Goal: Task Accomplishment & Management: Manage account settings

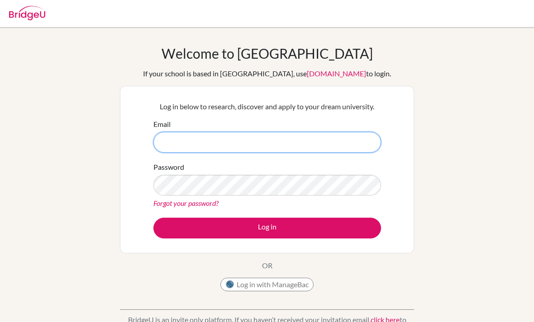
type input "[PERSON_NAME][EMAIL_ADDRESS][DOMAIN_NAME]"
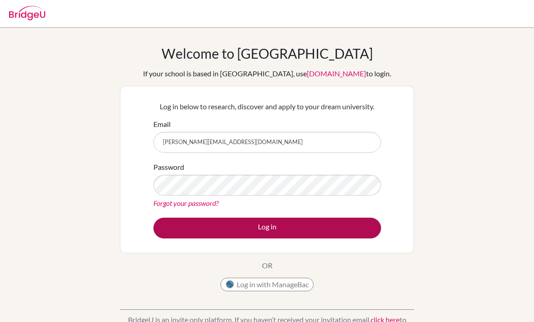
click at [262, 227] on button "Log in" at bounding box center [266, 228] width 227 height 21
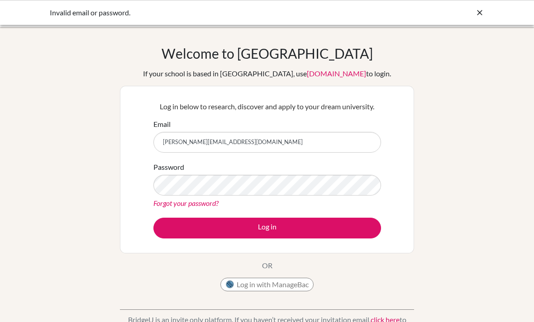
click at [184, 207] on link "Forgot your password?" at bounding box center [185, 203] width 65 height 9
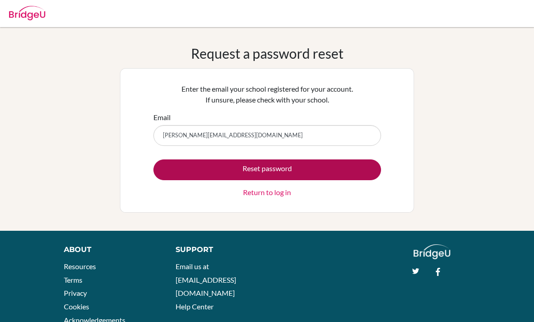
type input "[PERSON_NAME][EMAIL_ADDRESS][DOMAIN_NAME]"
click at [339, 169] on button "Reset password" at bounding box center [266, 170] width 227 height 21
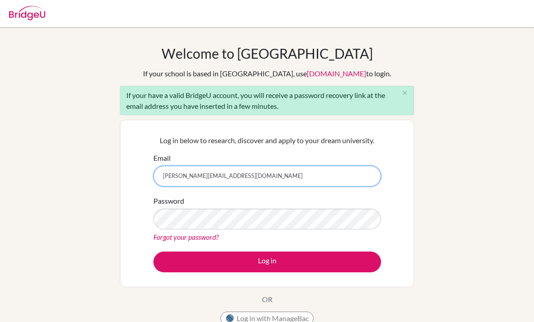
type input "[PERSON_NAME][EMAIL_ADDRESS][DOMAIN_NAME]"
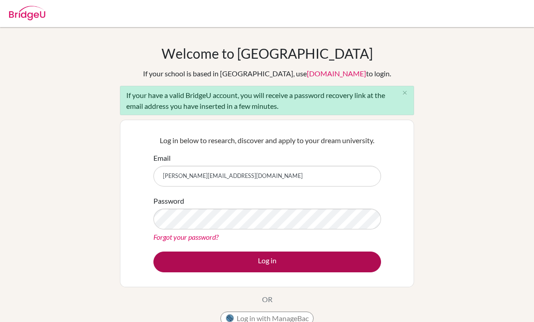
click at [169, 264] on button "Log in" at bounding box center [266, 262] width 227 height 21
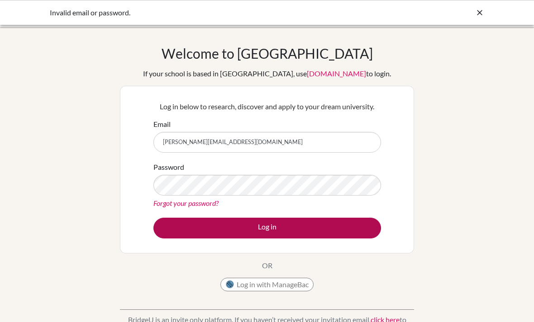
click at [339, 234] on button "Log in" at bounding box center [266, 228] width 227 height 21
click at [258, 233] on button "Log in" at bounding box center [266, 228] width 227 height 21
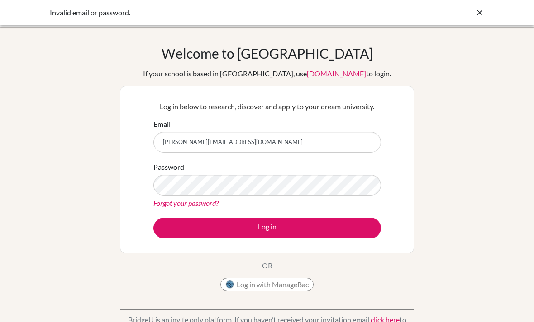
click at [197, 208] on link "Forgot your password?" at bounding box center [185, 203] width 65 height 9
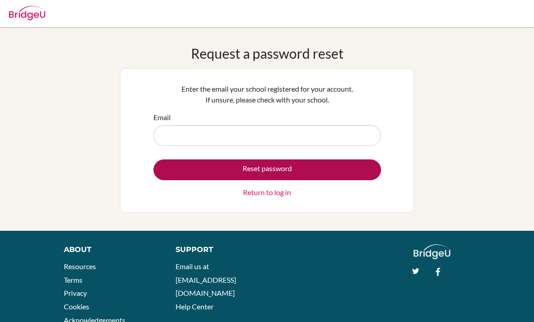
click at [274, 167] on button "Reset password" at bounding box center [266, 170] width 227 height 21
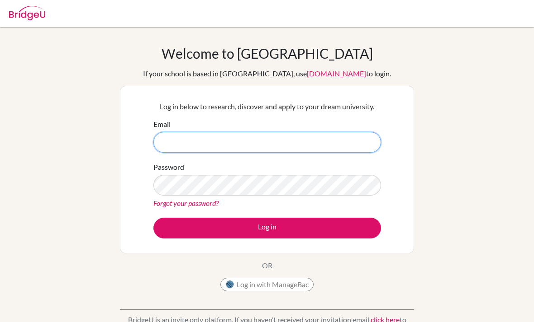
type input "[PERSON_NAME][EMAIL_ADDRESS][DOMAIN_NAME]"
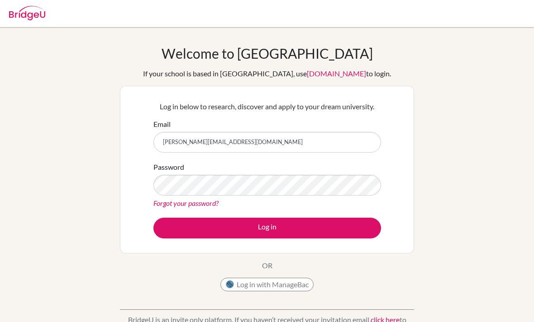
click at [267, 228] on button "Log in" at bounding box center [266, 228] width 227 height 21
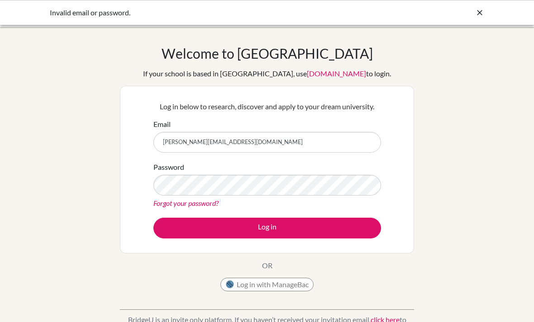
click at [206, 199] on link "Forgot your password?" at bounding box center [185, 203] width 65 height 9
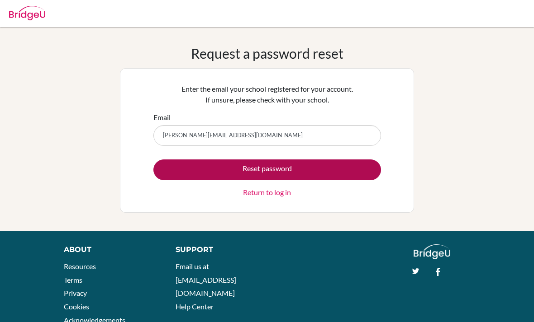
type input "[PERSON_NAME][EMAIL_ADDRESS][DOMAIN_NAME]"
click at [313, 168] on button "Reset password" at bounding box center [266, 170] width 227 height 21
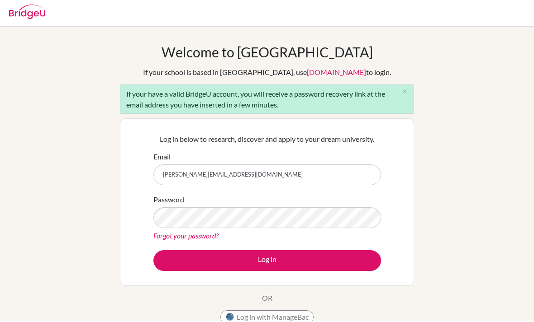
type input "mahak.alsayer@gmail.com"
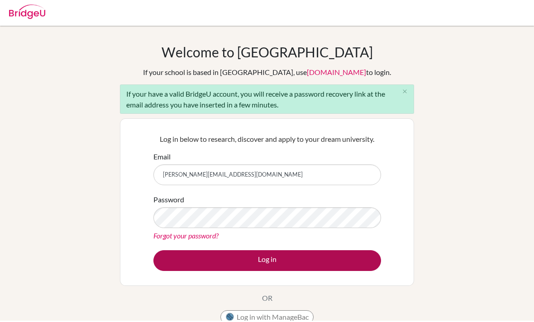
click at [308, 260] on button "Log in" at bounding box center [266, 262] width 227 height 21
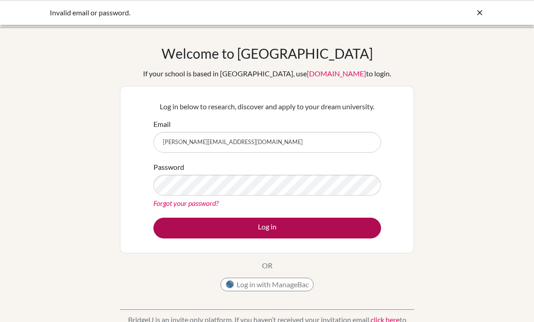
click at [327, 231] on button "Log in" at bounding box center [266, 228] width 227 height 21
click at [350, 225] on button "Log in" at bounding box center [266, 228] width 227 height 21
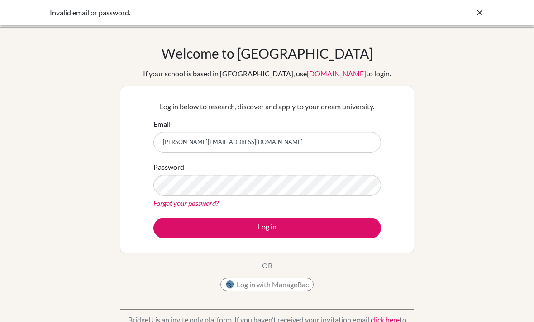
click at [201, 207] on link "Forgot your password?" at bounding box center [185, 203] width 65 height 9
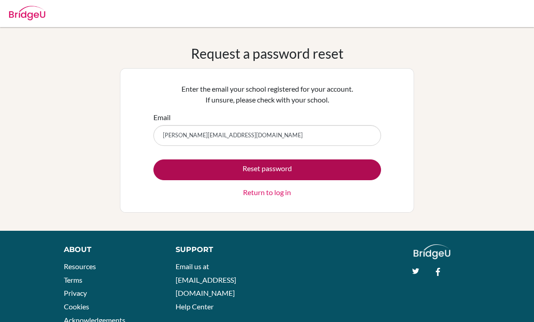
type input "[PERSON_NAME][EMAIL_ADDRESS][DOMAIN_NAME]"
click at [335, 172] on button "Reset password" at bounding box center [266, 170] width 227 height 21
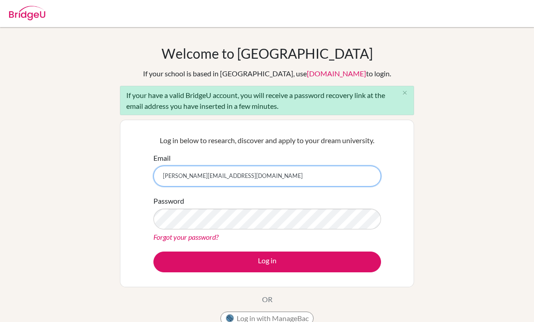
type input "[PERSON_NAME][EMAIL_ADDRESS][DOMAIN_NAME]"
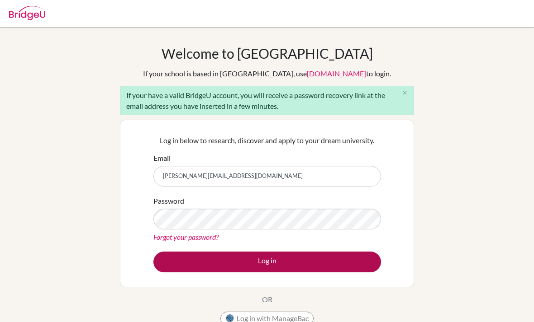
click at [314, 257] on button "Log in" at bounding box center [266, 262] width 227 height 21
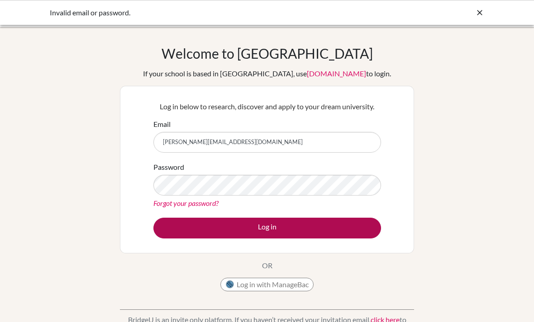
click at [326, 218] on button "Log in" at bounding box center [266, 228] width 227 height 21
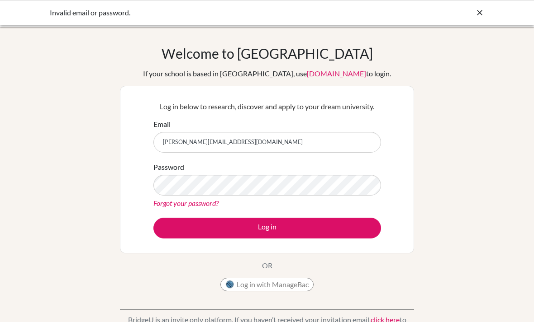
click at [345, 213] on form "Email mahak.alsayer@gmail.com Password Forgot your password? Log in" at bounding box center [266, 179] width 227 height 120
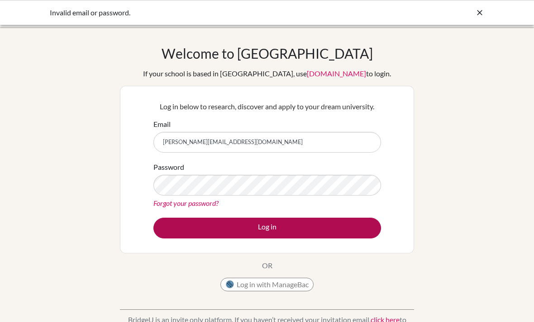
click at [349, 229] on button "Log in" at bounding box center [266, 228] width 227 height 21
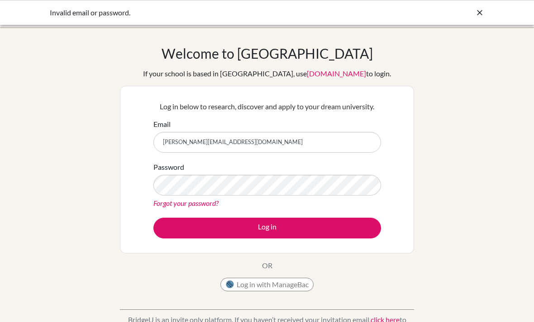
click at [208, 201] on link "Forgot your password?" at bounding box center [185, 203] width 65 height 9
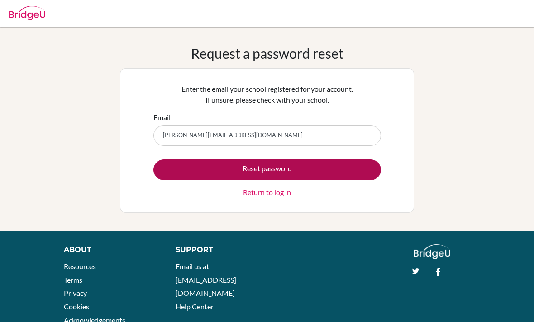
type input "mahak.alsayer@gmail.com"
click at [342, 171] on button "Reset password" at bounding box center [266, 170] width 227 height 21
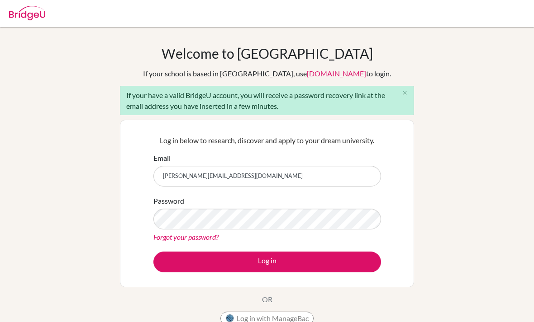
type input "mahak.alsayer@gmail.com"
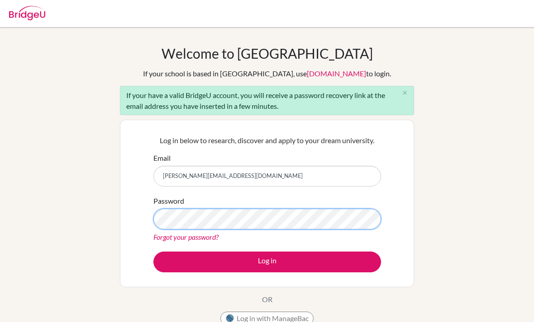
scroll to position [76, 0]
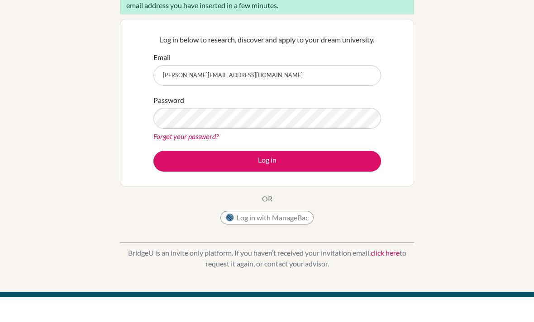
click at [217, 157] on link "Forgot your password?" at bounding box center [185, 161] width 65 height 9
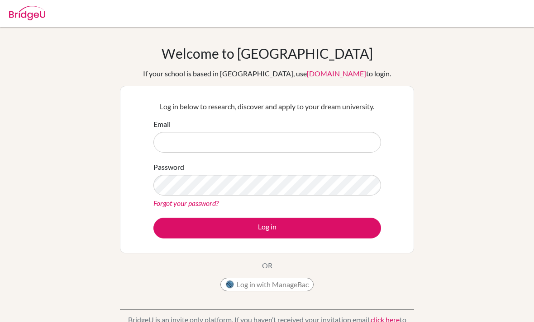
click at [446, 167] on div "Welcome to BridgeU If your school is based in China, use app.bridge-u.com.cn to…" at bounding box center [267, 193] width 534 height 296
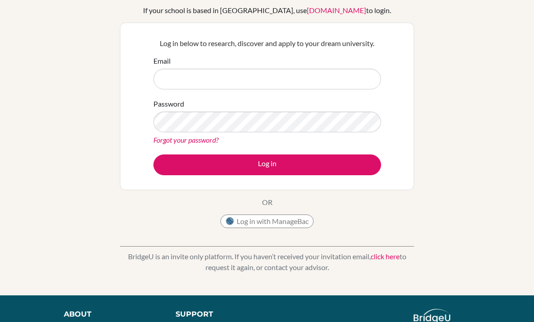
click at [302, 222] on button "Log in with ManageBac" at bounding box center [266, 222] width 93 height 14
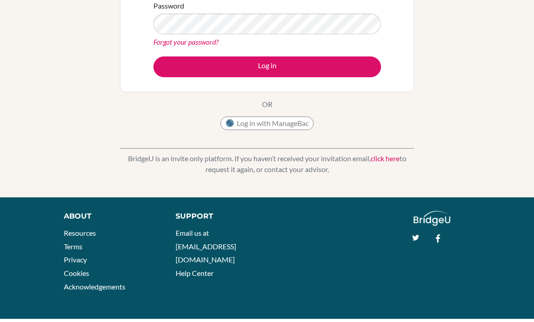
scroll to position [129, 0]
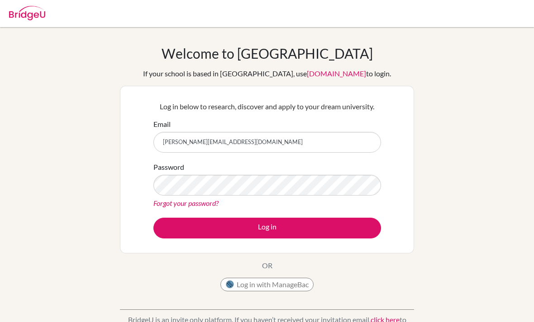
type input "[PERSON_NAME][EMAIL_ADDRESS][DOMAIN_NAME]"
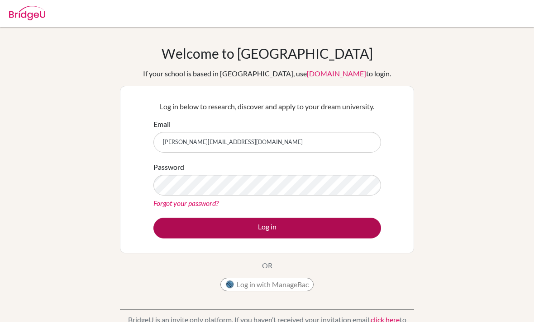
click at [343, 232] on button "Log in" at bounding box center [266, 228] width 227 height 21
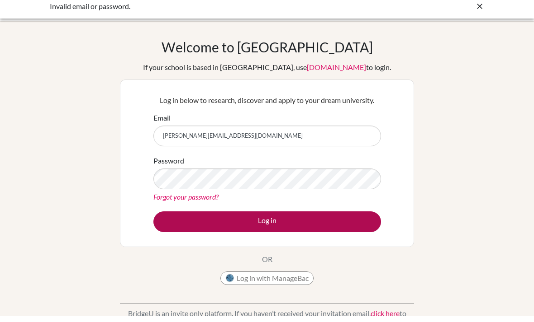
click at [331, 222] on button "Log in" at bounding box center [266, 228] width 227 height 21
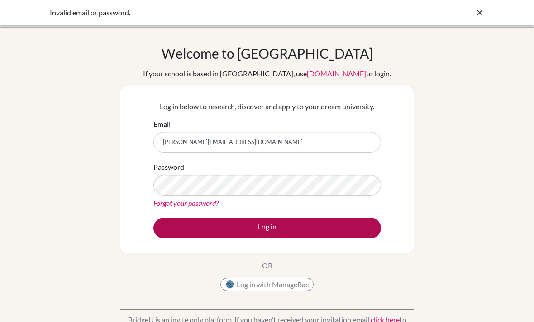
click at [327, 234] on button "Log in" at bounding box center [266, 228] width 227 height 21
click at [354, 220] on button "Log in" at bounding box center [266, 228] width 227 height 21
click at [336, 229] on button "Log in" at bounding box center [266, 228] width 227 height 21
click at [319, 229] on button "Log in" at bounding box center [266, 228] width 227 height 21
click at [362, 230] on button "Log in" at bounding box center [266, 228] width 227 height 21
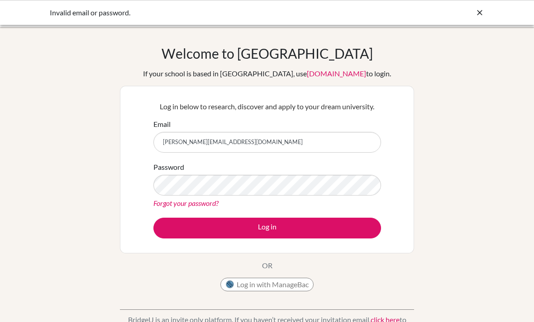
click at [477, 14] on icon at bounding box center [479, 12] width 9 height 9
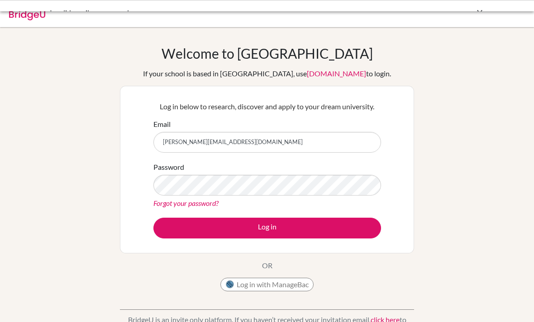
click at [483, 14] on div at bounding box center [267, 13] width 525 height 27
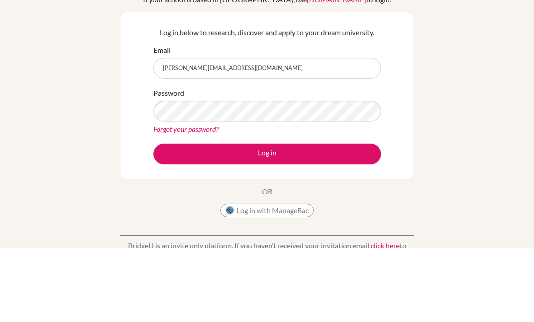
scroll to position [80, 0]
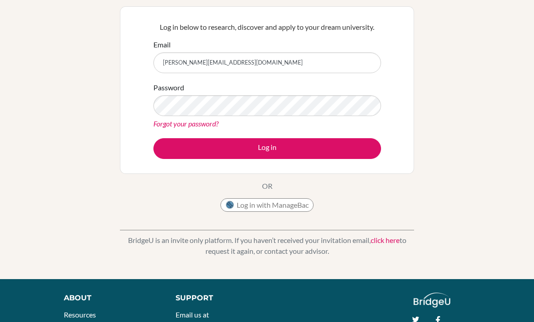
click at [391, 241] on link "click here" at bounding box center [384, 240] width 29 height 9
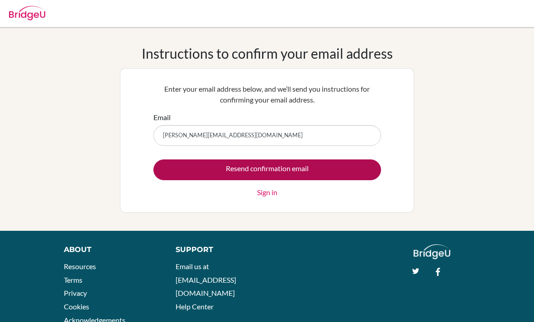
type input "[PERSON_NAME][EMAIL_ADDRESS][DOMAIN_NAME]"
click at [310, 171] on input "Resend confirmation email" at bounding box center [266, 170] width 227 height 21
